Goal: Navigation & Orientation: Understand site structure

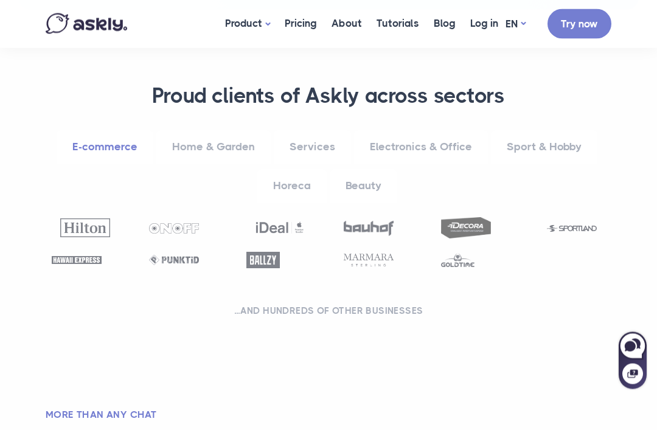
scroll to position [708, 0]
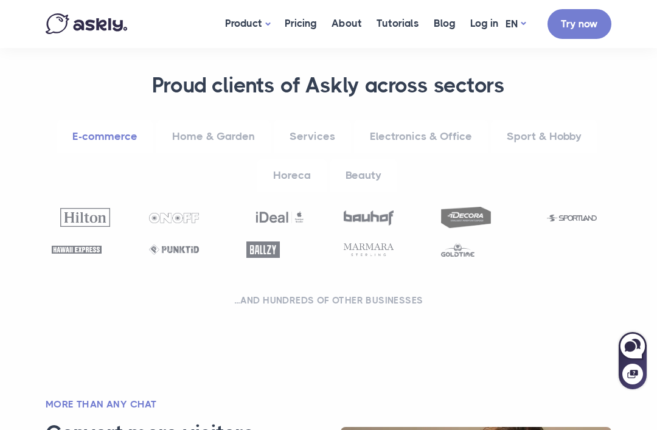
click at [306, 139] on link "Services" at bounding box center [312, 136] width 77 height 33
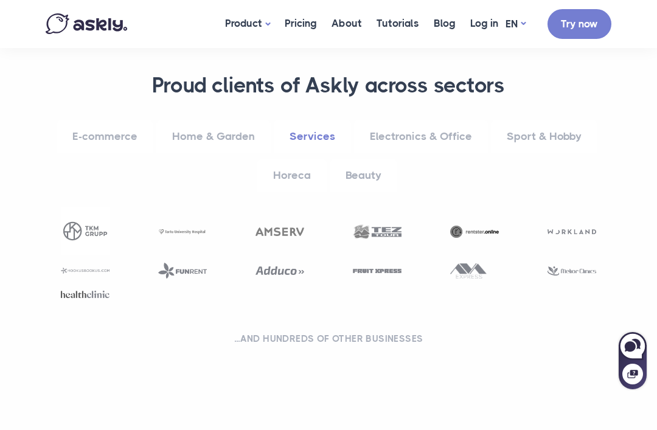
click at [216, 124] on link "Home & Garden" at bounding box center [213, 136] width 114 height 33
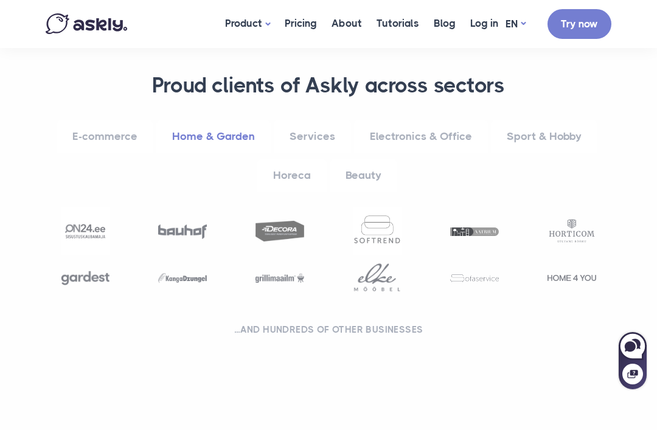
scroll to position [702, 0]
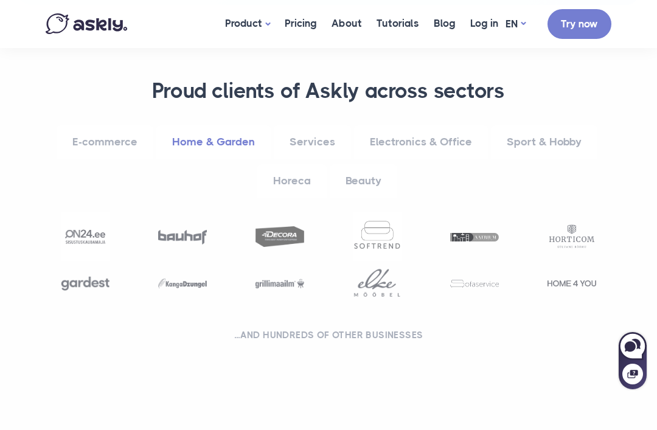
click at [317, 145] on link "Services" at bounding box center [312, 141] width 77 height 33
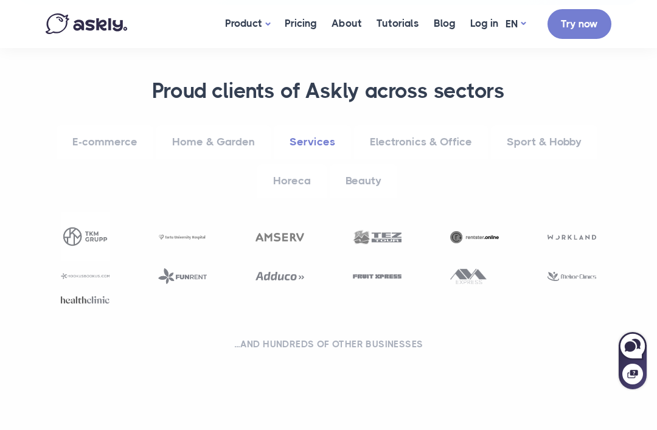
click at [416, 146] on link "Electronics & Office" at bounding box center [421, 141] width 134 height 33
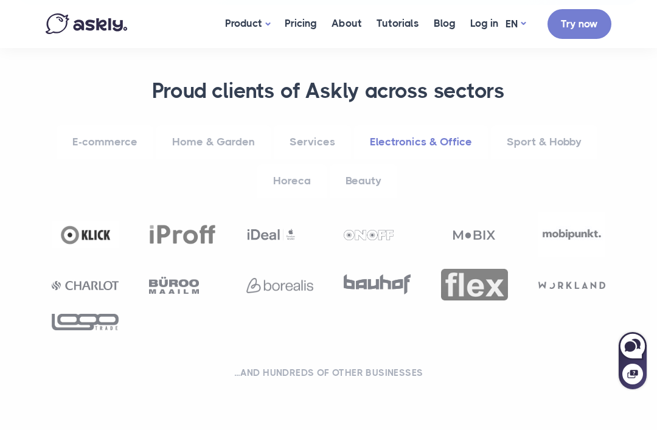
click at [483, 233] on img at bounding box center [474, 234] width 42 height 9
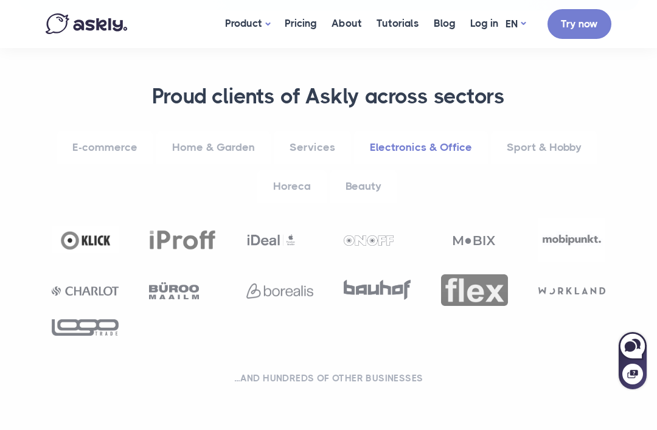
scroll to position [693, 0]
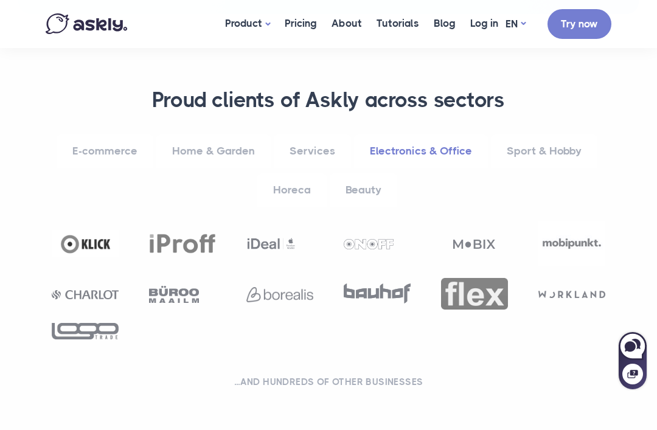
click at [541, 156] on link "Sport & Hobby" at bounding box center [544, 150] width 106 height 33
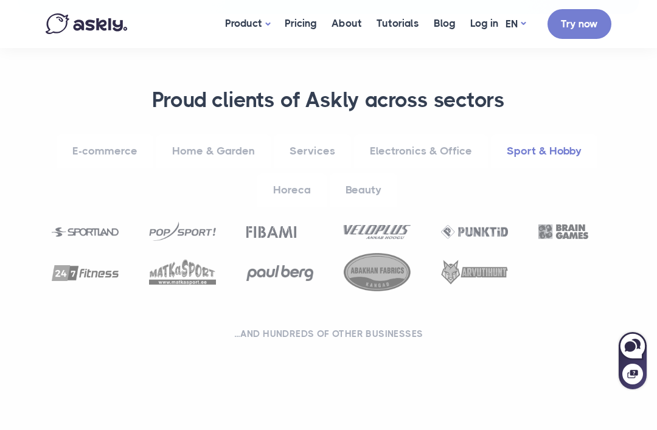
click at [547, 146] on link "Sport & Hobby" at bounding box center [544, 150] width 106 height 33
click at [363, 182] on link "Beauty" at bounding box center [362, 189] width 67 height 33
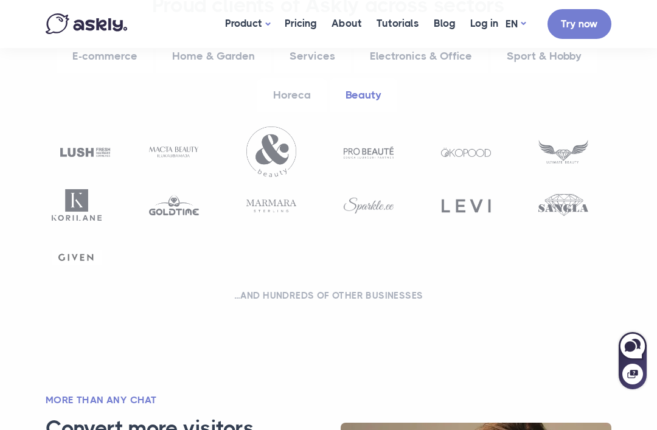
scroll to position [790, 0]
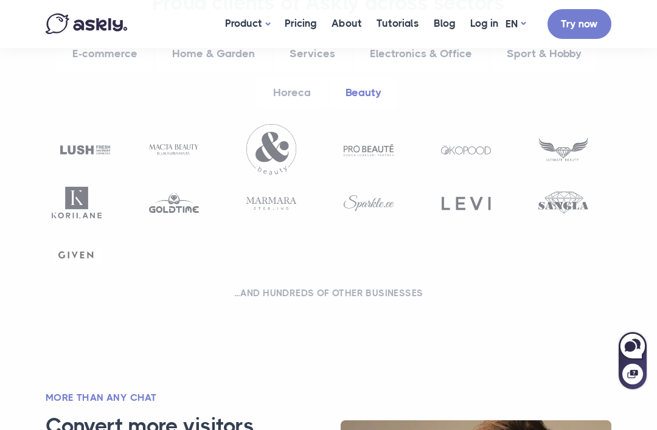
click at [555, 50] on link "Sport & Hobby" at bounding box center [544, 53] width 106 height 33
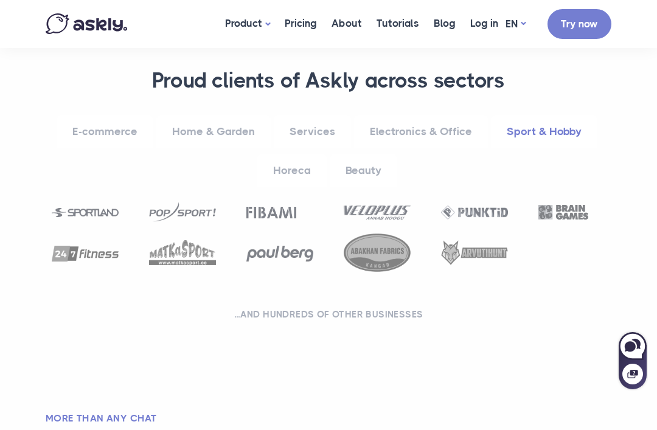
scroll to position [699, 0]
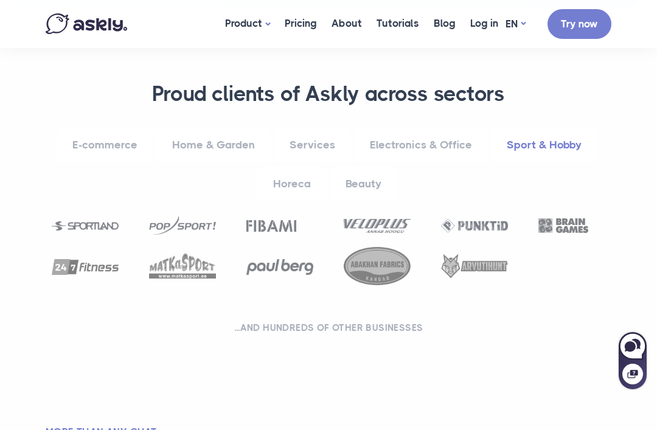
click at [306, 174] on link "Horeca" at bounding box center [291, 183] width 69 height 33
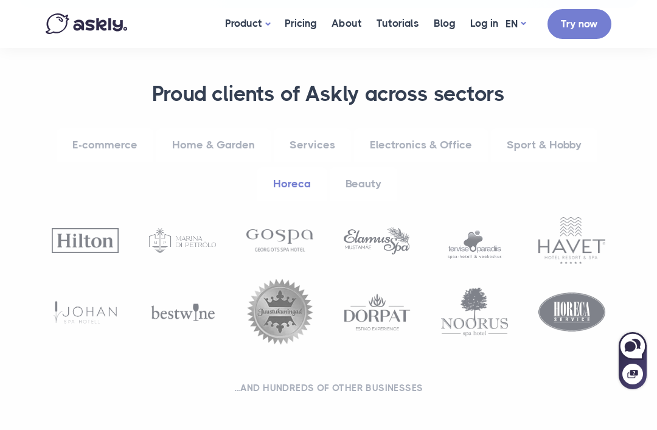
click at [542, 157] on link "Sport & Hobby" at bounding box center [544, 144] width 106 height 33
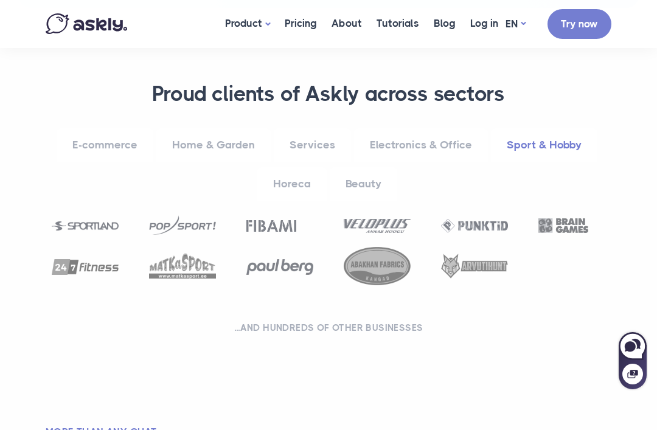
click at [433, 138] on link "Electronics & Office" at bounding box center [421, 144] width 134 height 33
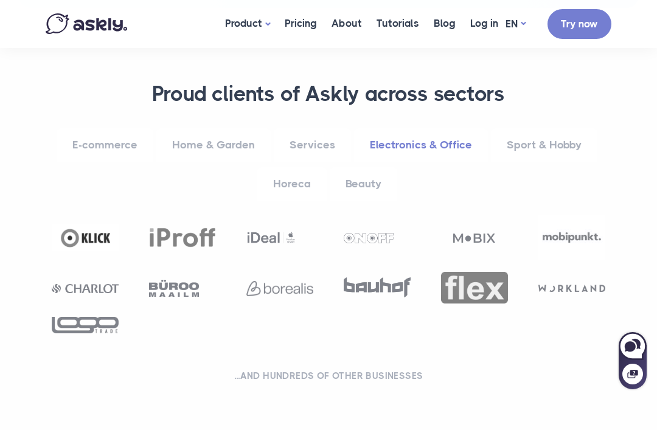
click at [103, 140] on link "E-commerce" at bounding box center [105, 144] width 97 height 33
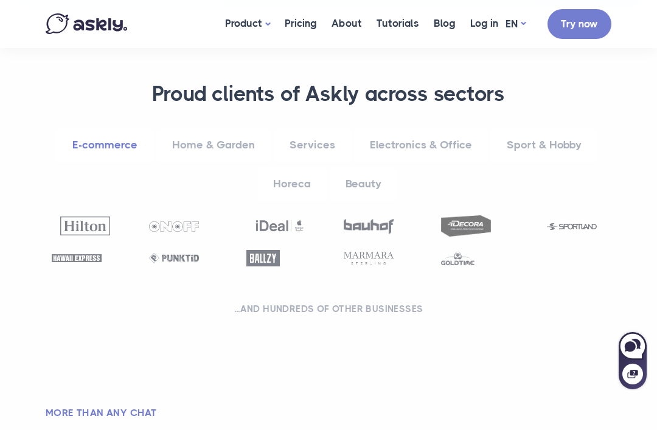
click at [226, 136] on link "Home & Garden" at bounding box center [213, 144] width 114 height 33
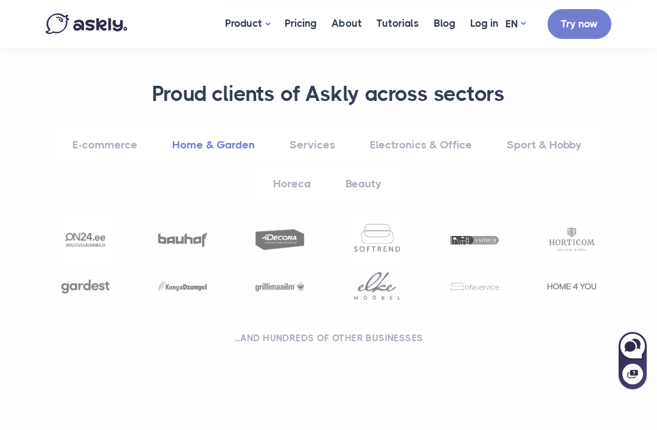
click at [361, 170] on link "Beauty" at bounding box center [362, 183] width 67 height 33
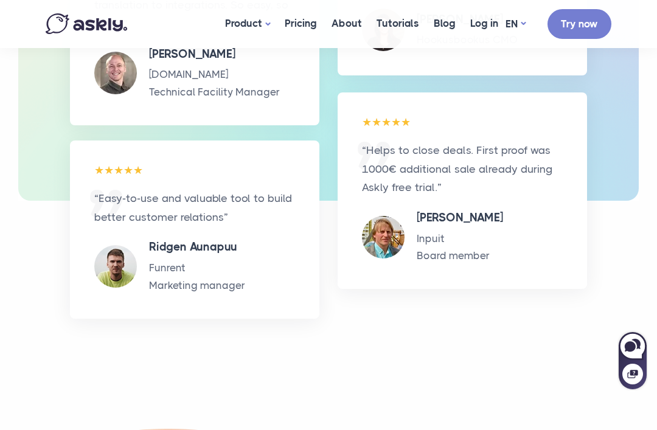
scroll to position [3533, 0]
